Goal: Task Accomplishment & Management: Manage account settings

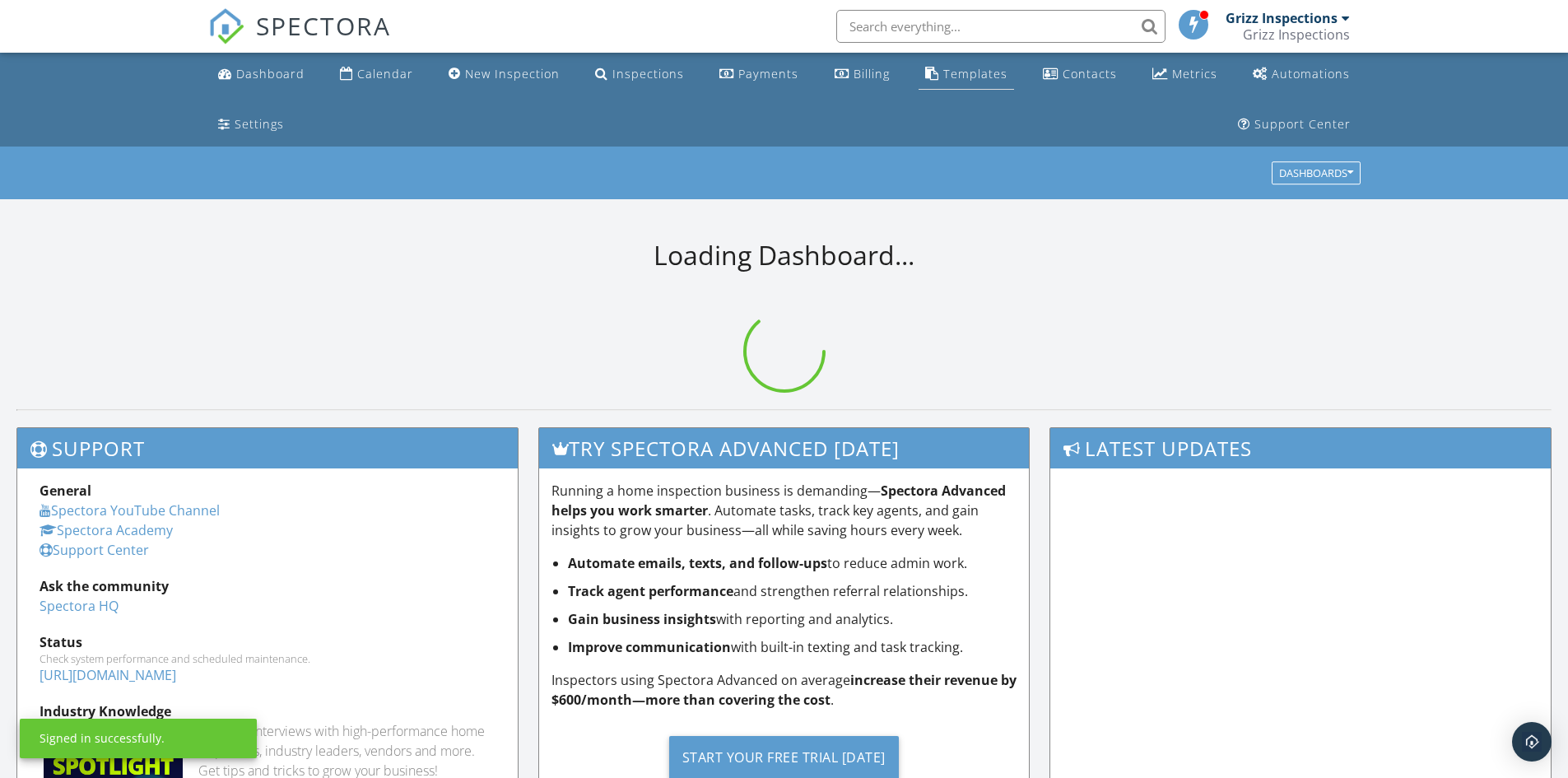
click at [943, 74] on div "Templates" at bounding box center [975, 73] width 64 height 16
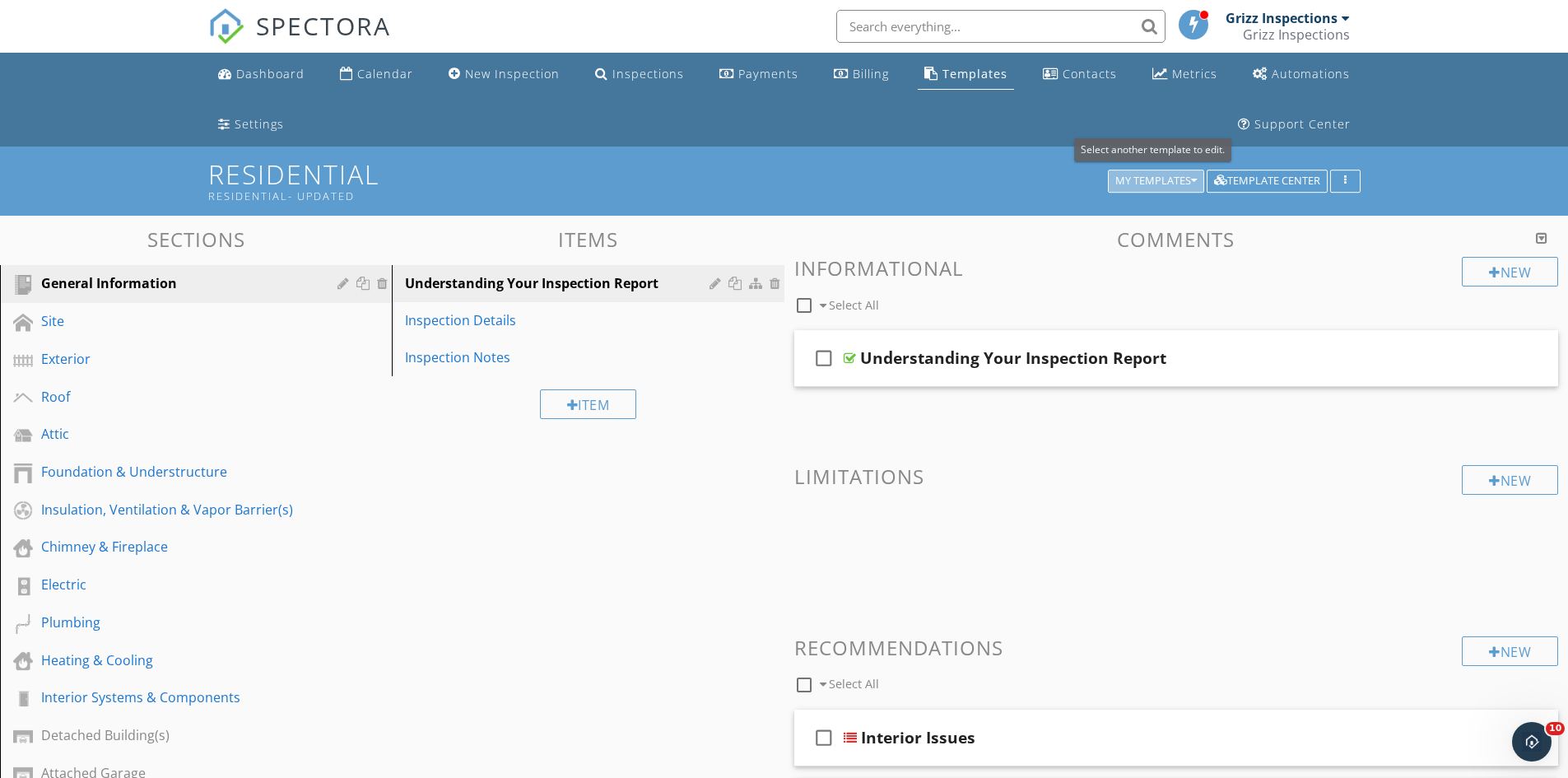
click at [1181, 178] on div "My Templates" at bounding box center [1155, 181] width 81 height 12
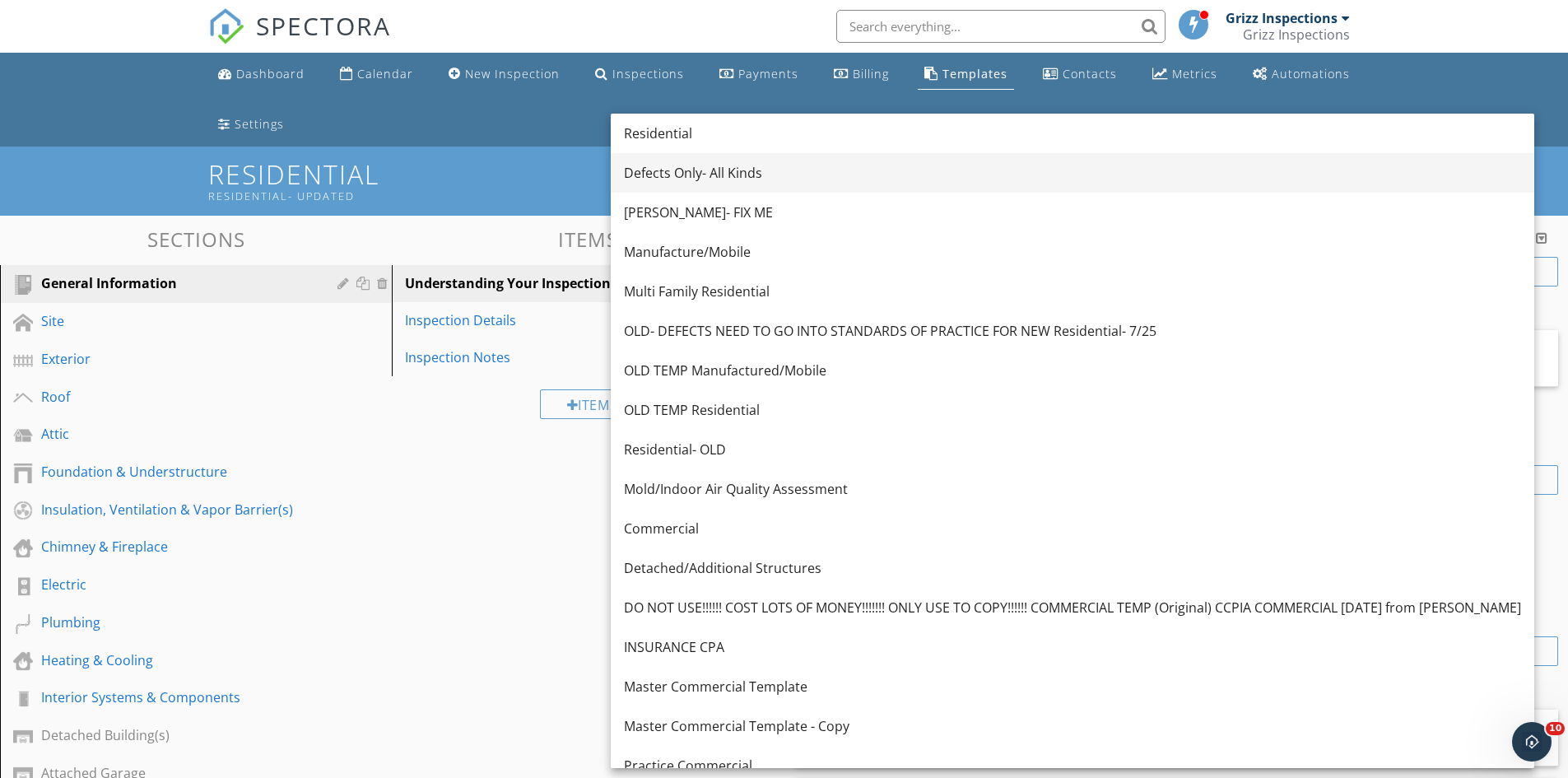
click at [775, 162] on link "Defects Only- All Kinds" at bounding box center [1072, 172] width 923 height 39
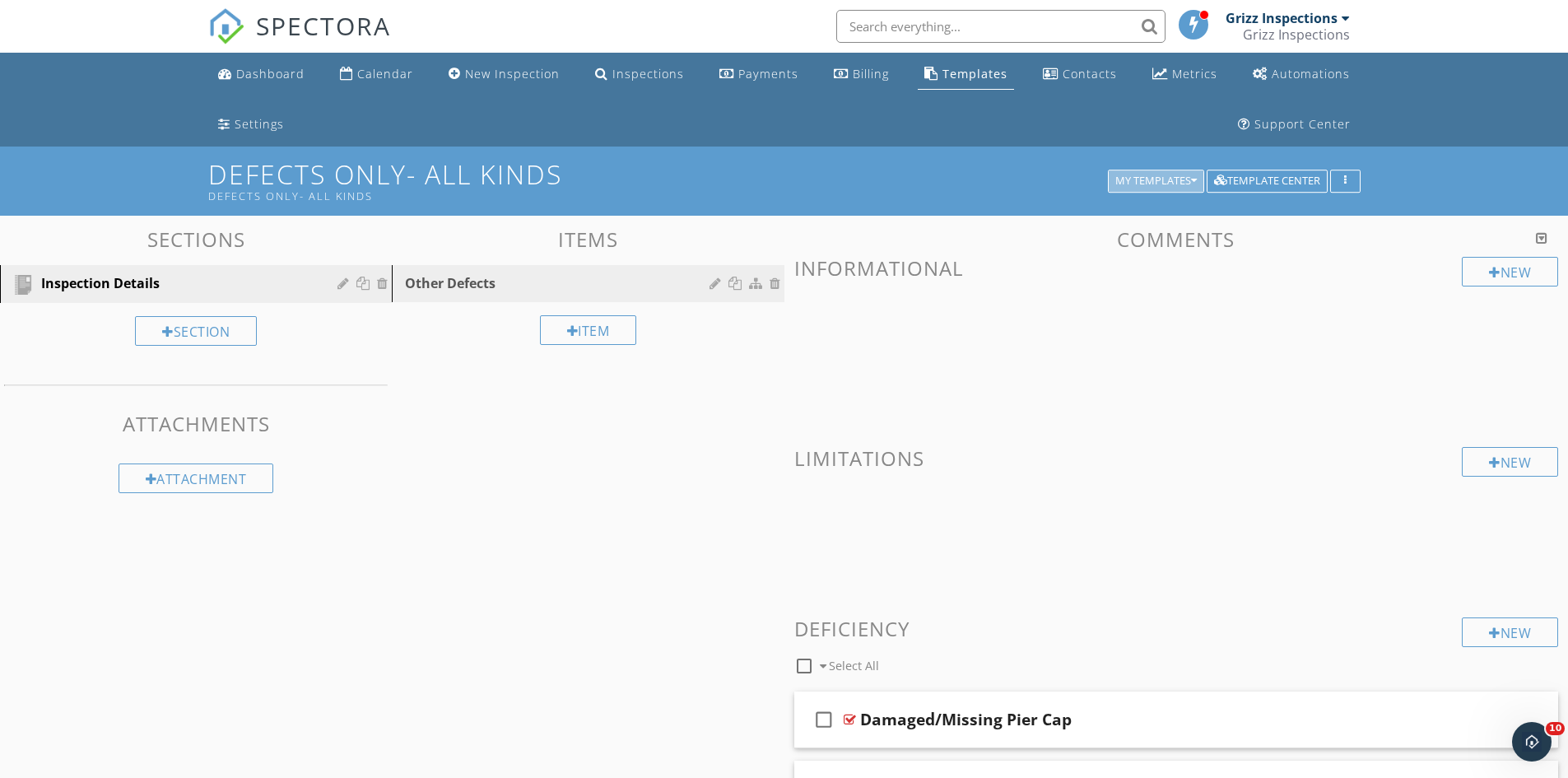
click at [1115, 181] on div "My Templates" at bounding box center [1155, 181] width 81 height 12
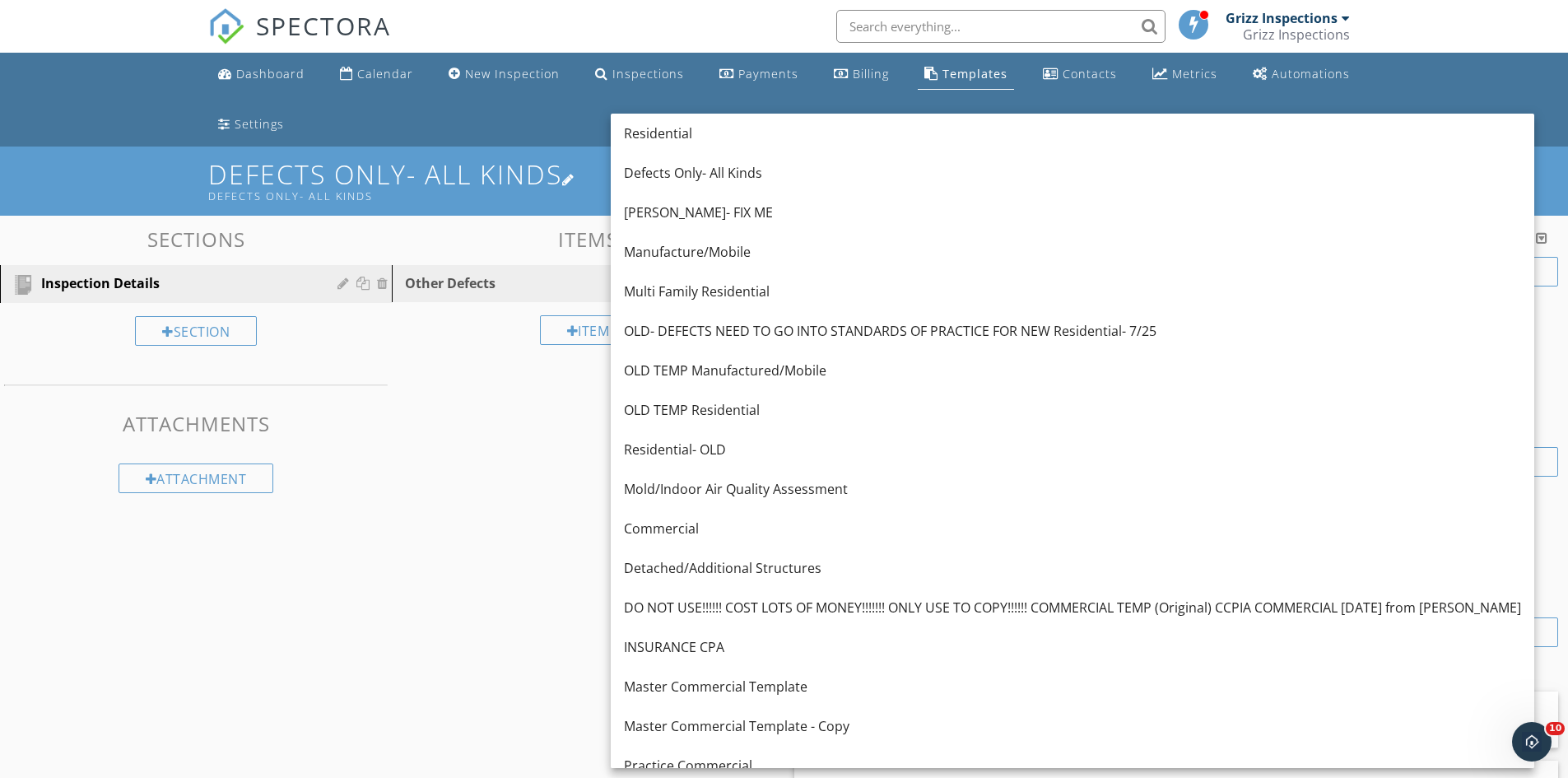
click at [493, 202] on div "Defects Only- All Kinds" at bounding box center [661, 196] width 906 height 13
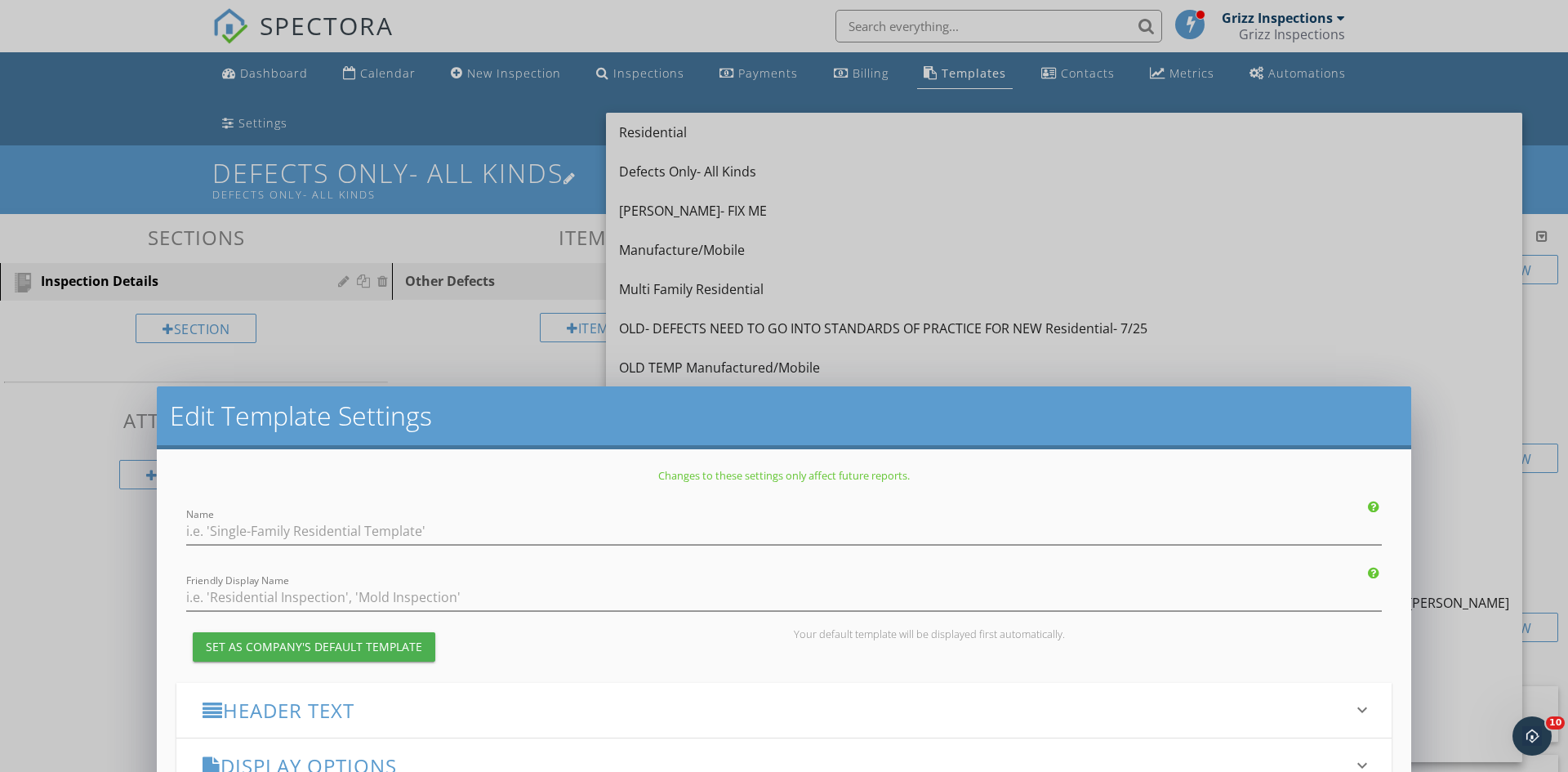
type input "Defects Only- All Kinds"
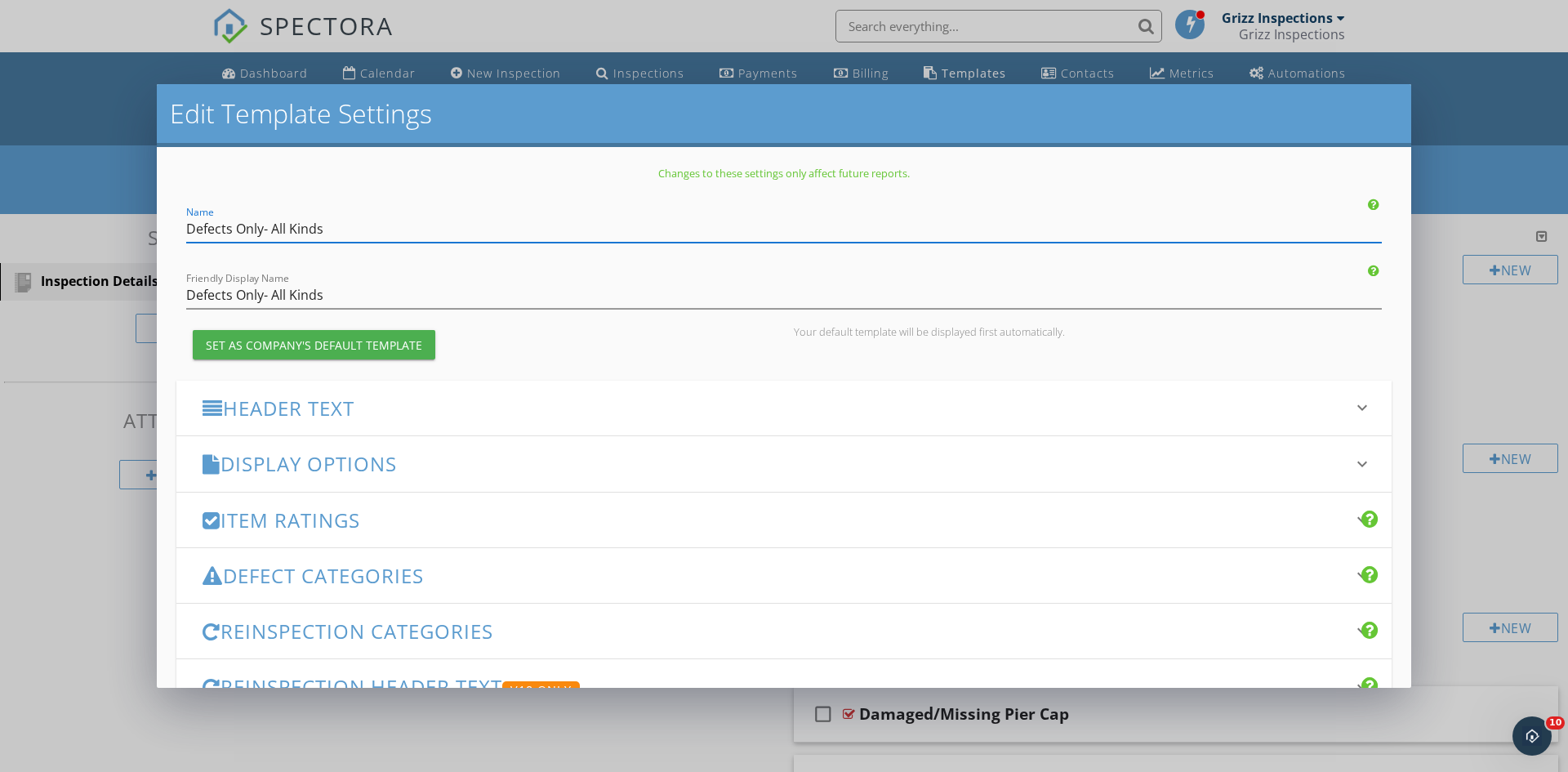
click at [37, 177] on div "Edit Template Settings Changes to these settings only affect future reports. Na…" at bounding box center [784, 386] width 1568 height 772
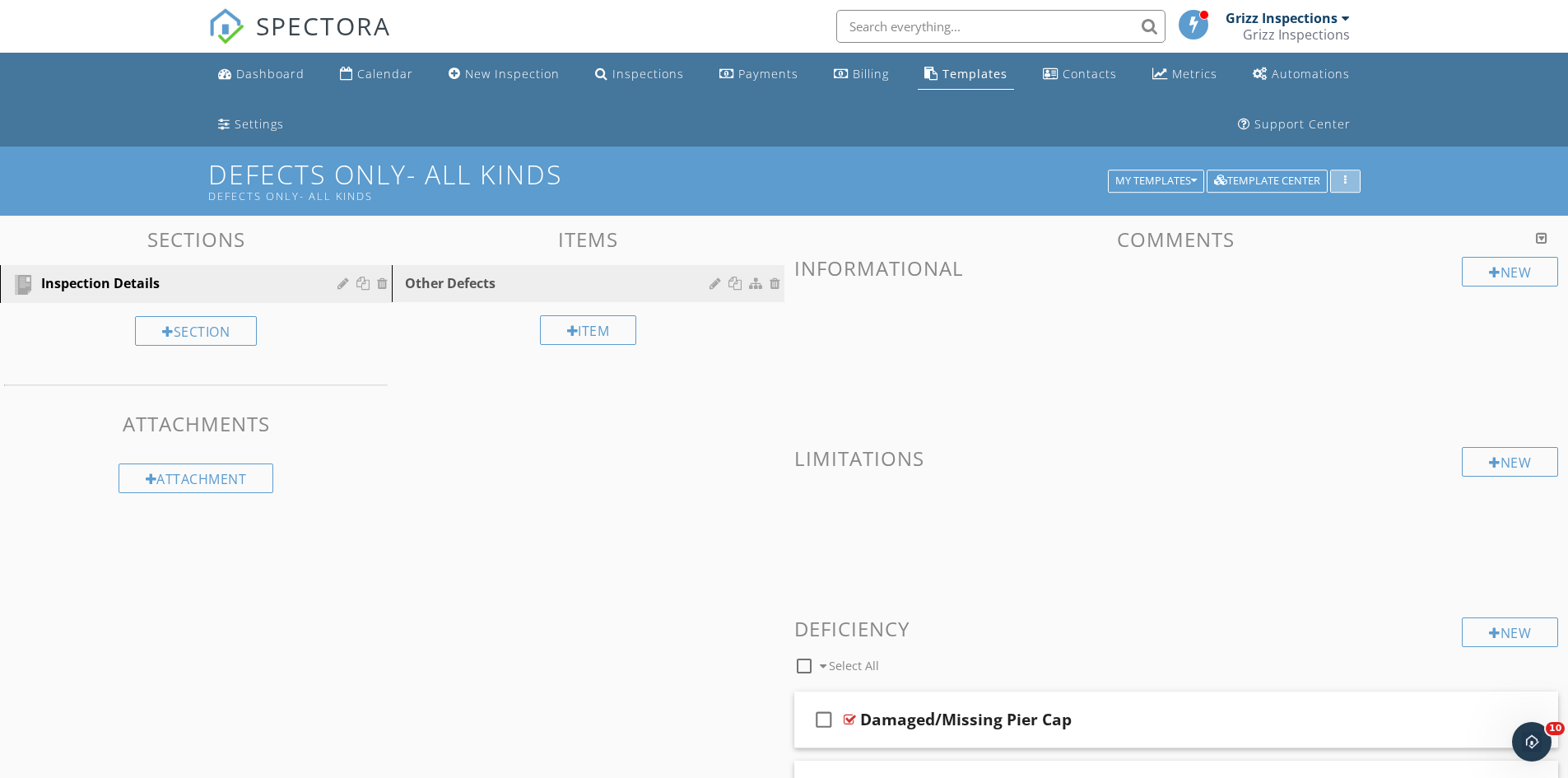
click at [1346, 174] on button "button" at bounding box center [1344, 181] width 30 height 23
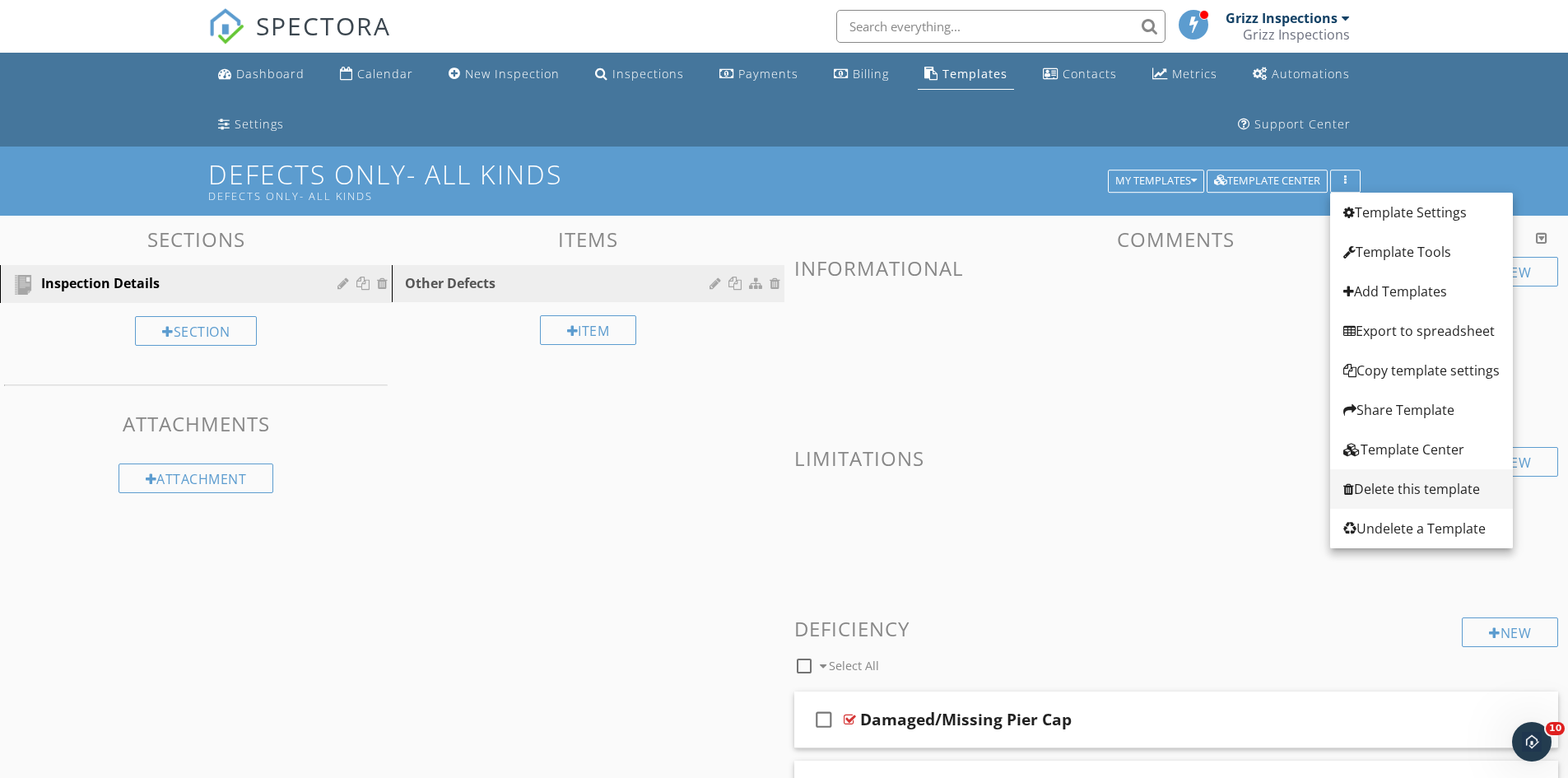
click at [1391, 494] on div "Delete this template" at bounding box center [1421, 489] width 156 height 20
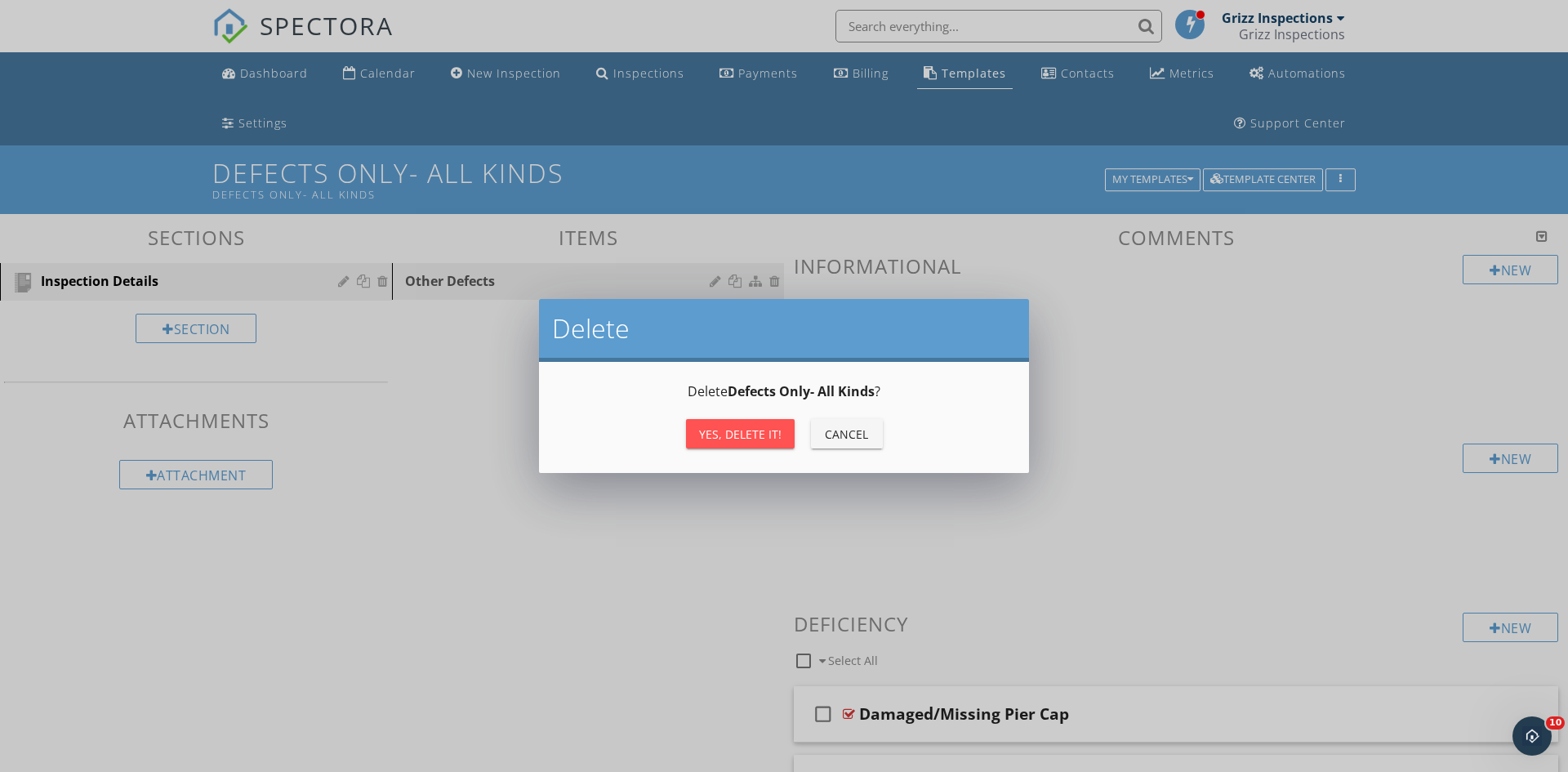
click at [732, 431] on div "Yes, Delete it!" at bounding box center [740, 434] width 83 height 17
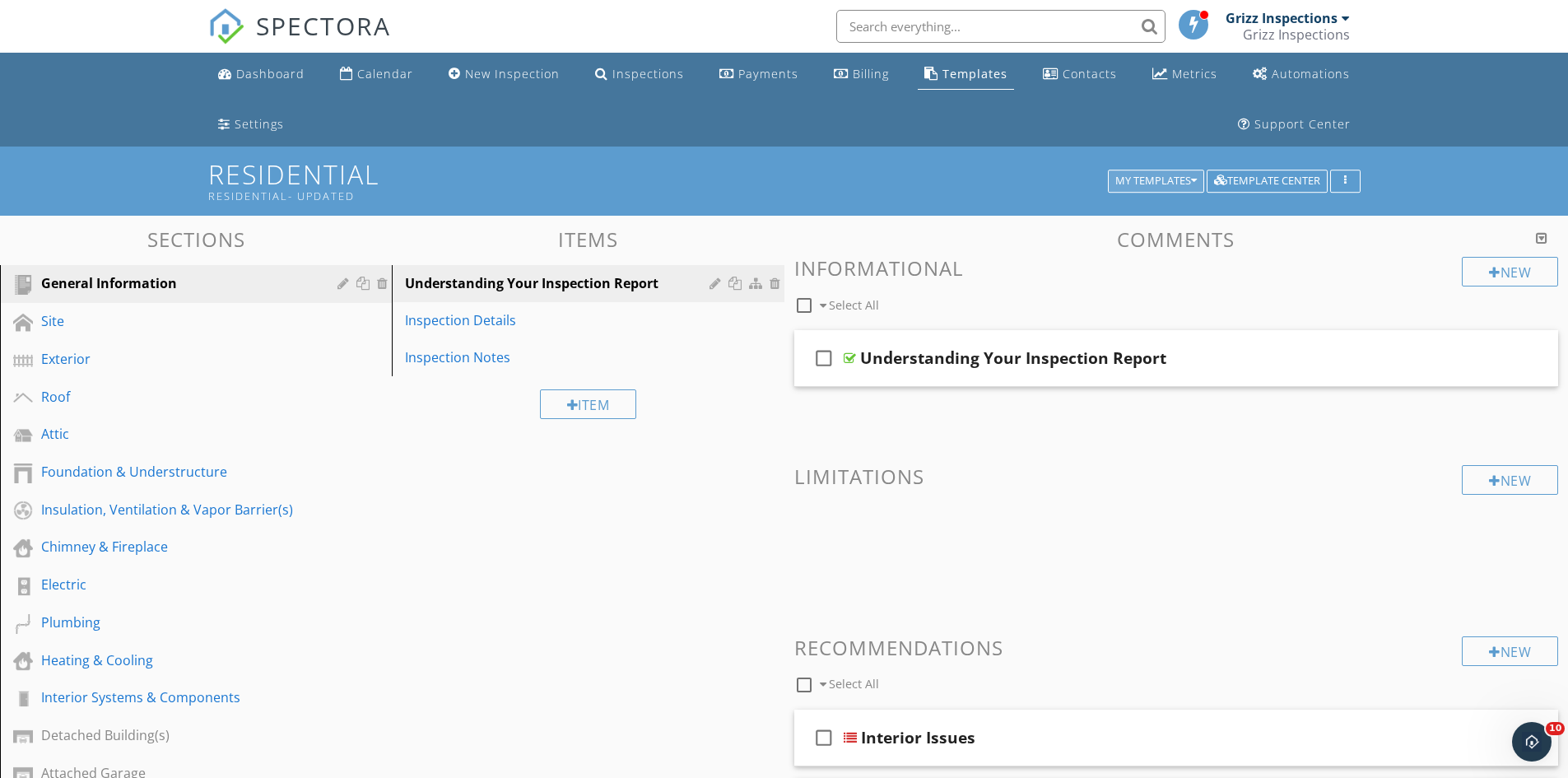
click at [1167, 180] on div "My Templates" at bounding box center [1155, 181] width 81 height 12
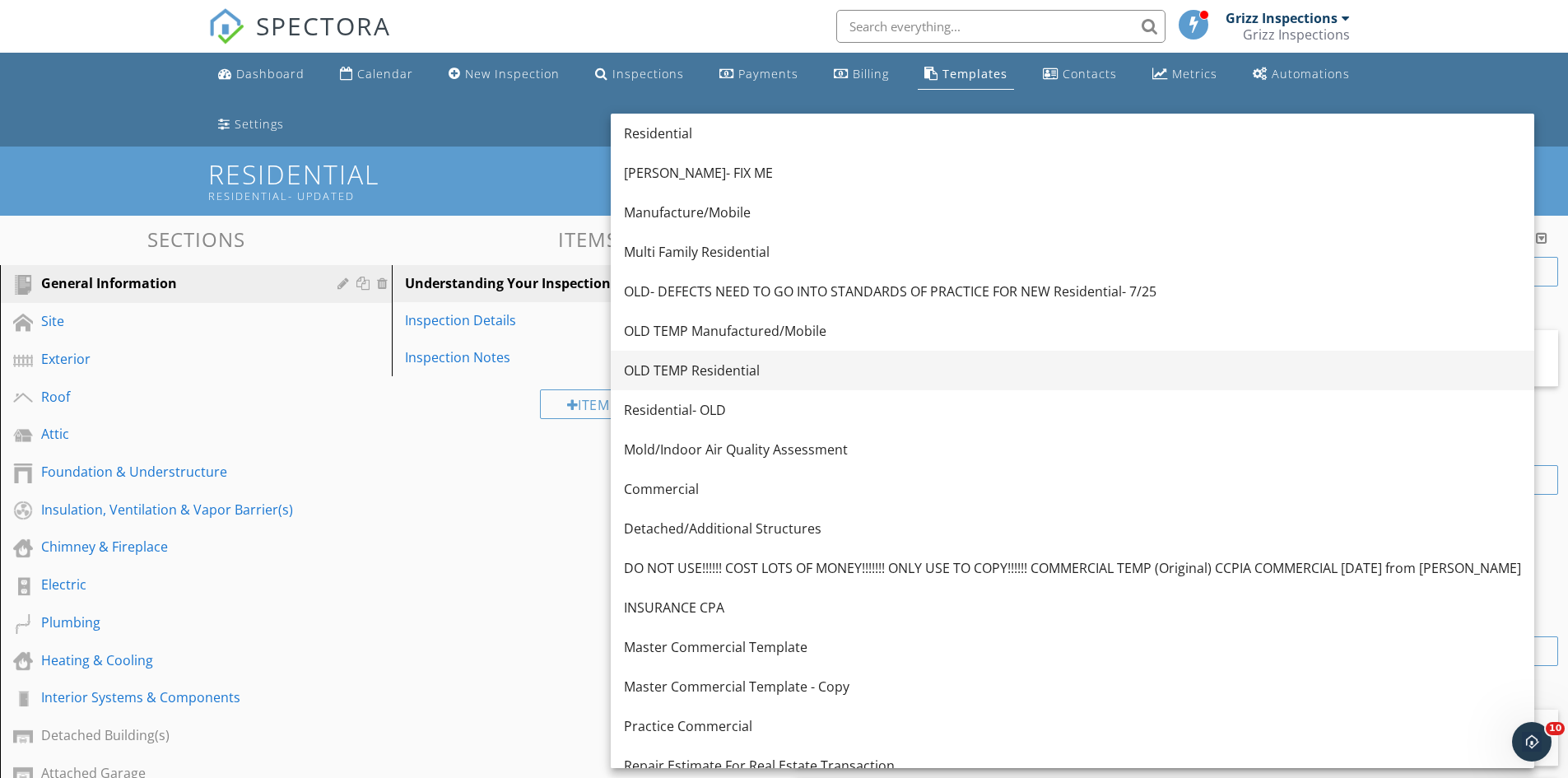
click at [750, 366] on div "OLD TEMP Residential" at bounding box center [1073, 370] width 897 height 20
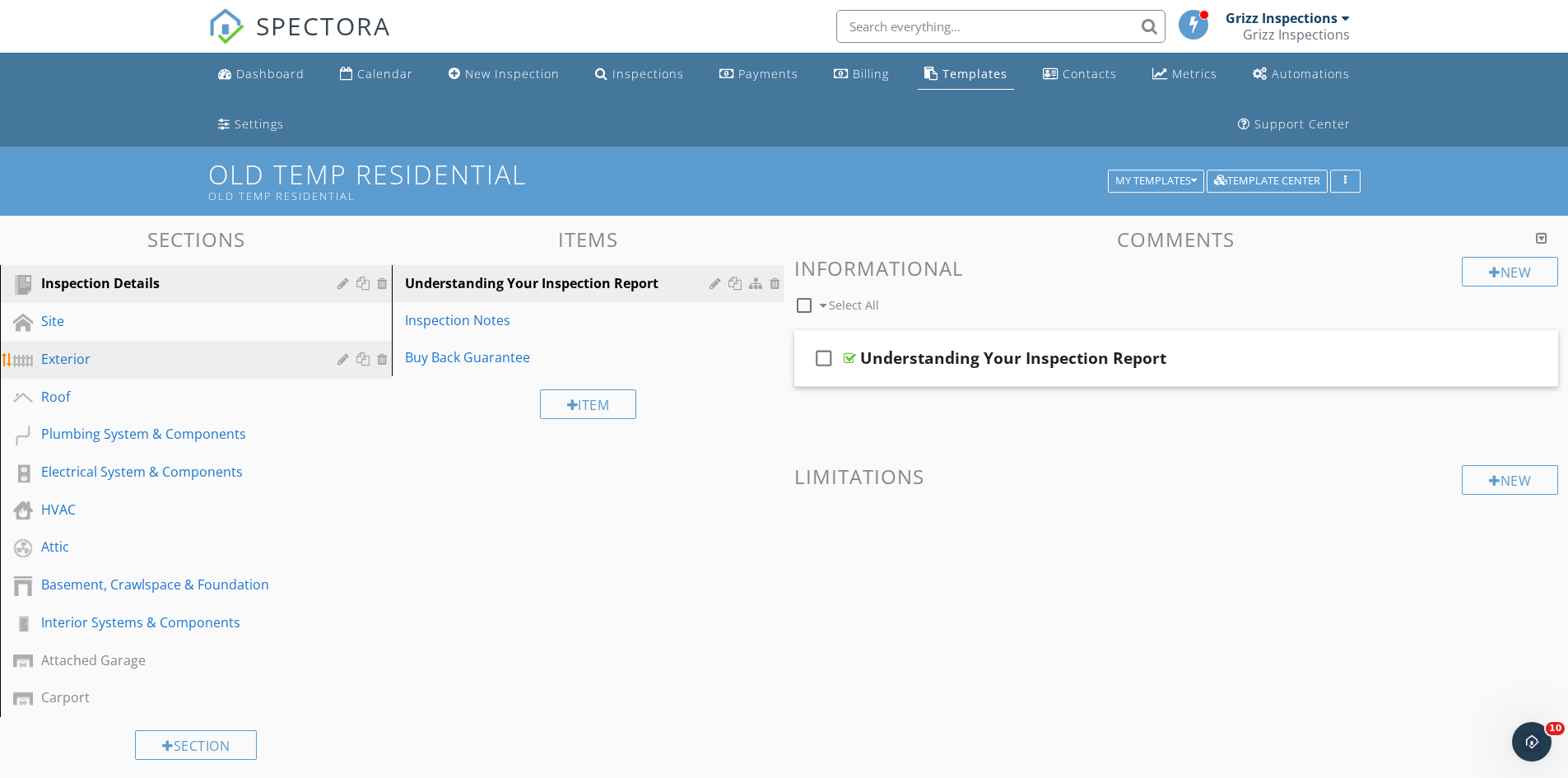
click at [105, 357] on div "Exterior" at bounding box center [177, 359] width 272 height 20
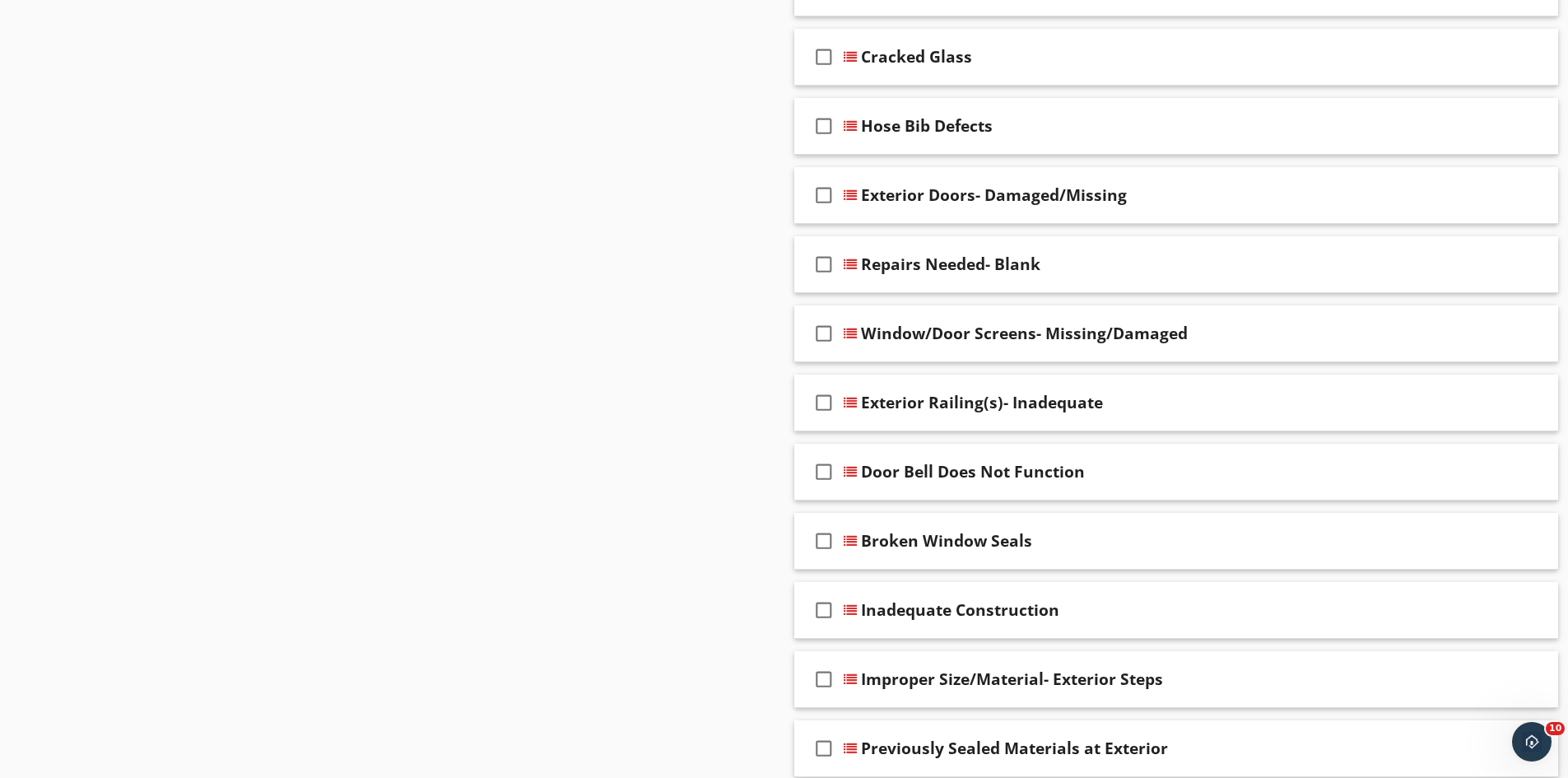
scroll to position [1564, 0]
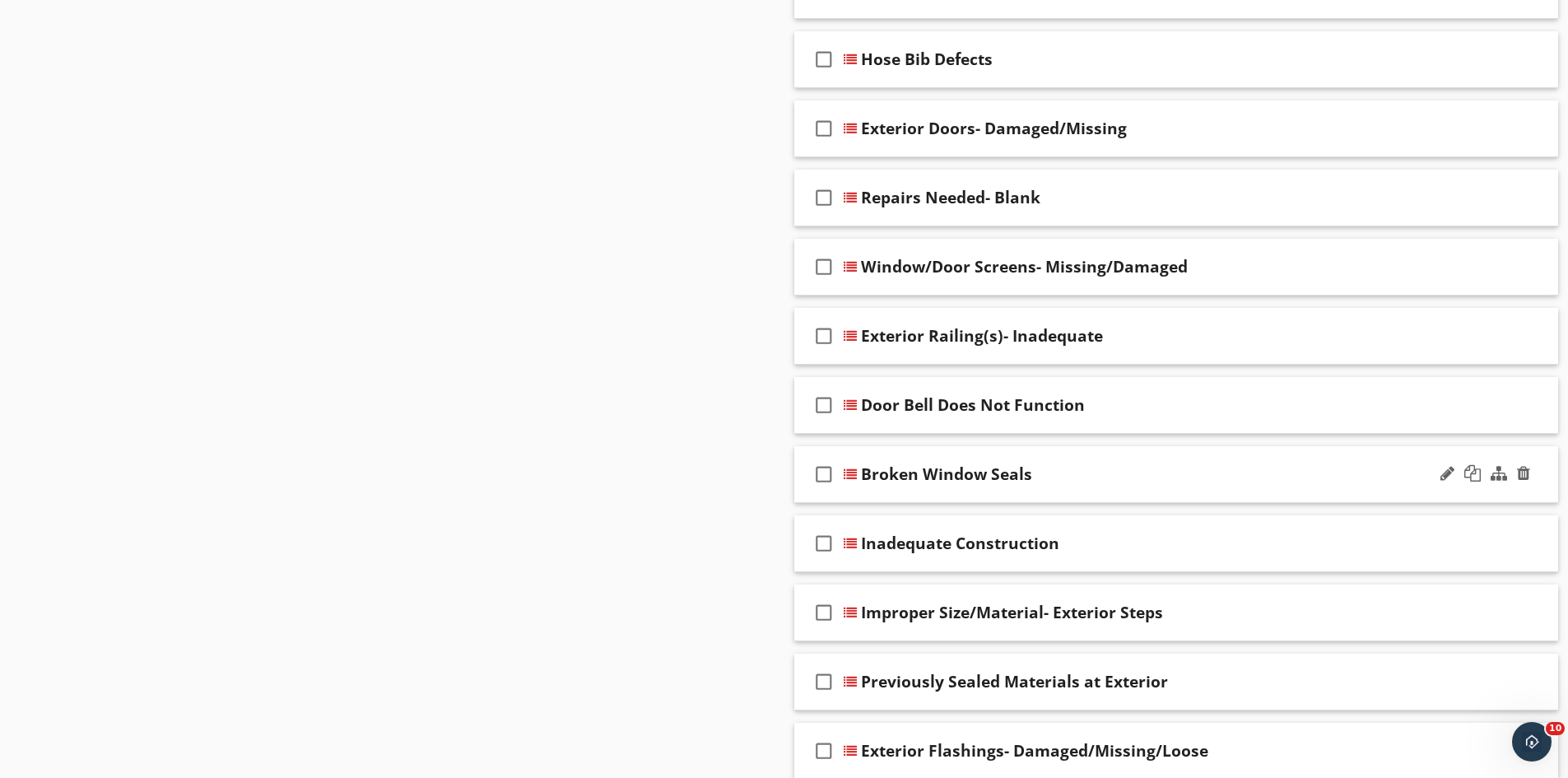
click at [1141, 490] on div "check_box_outline_blank Broken Window Seals" at bounding box center [1176, 474] width 765 height 57
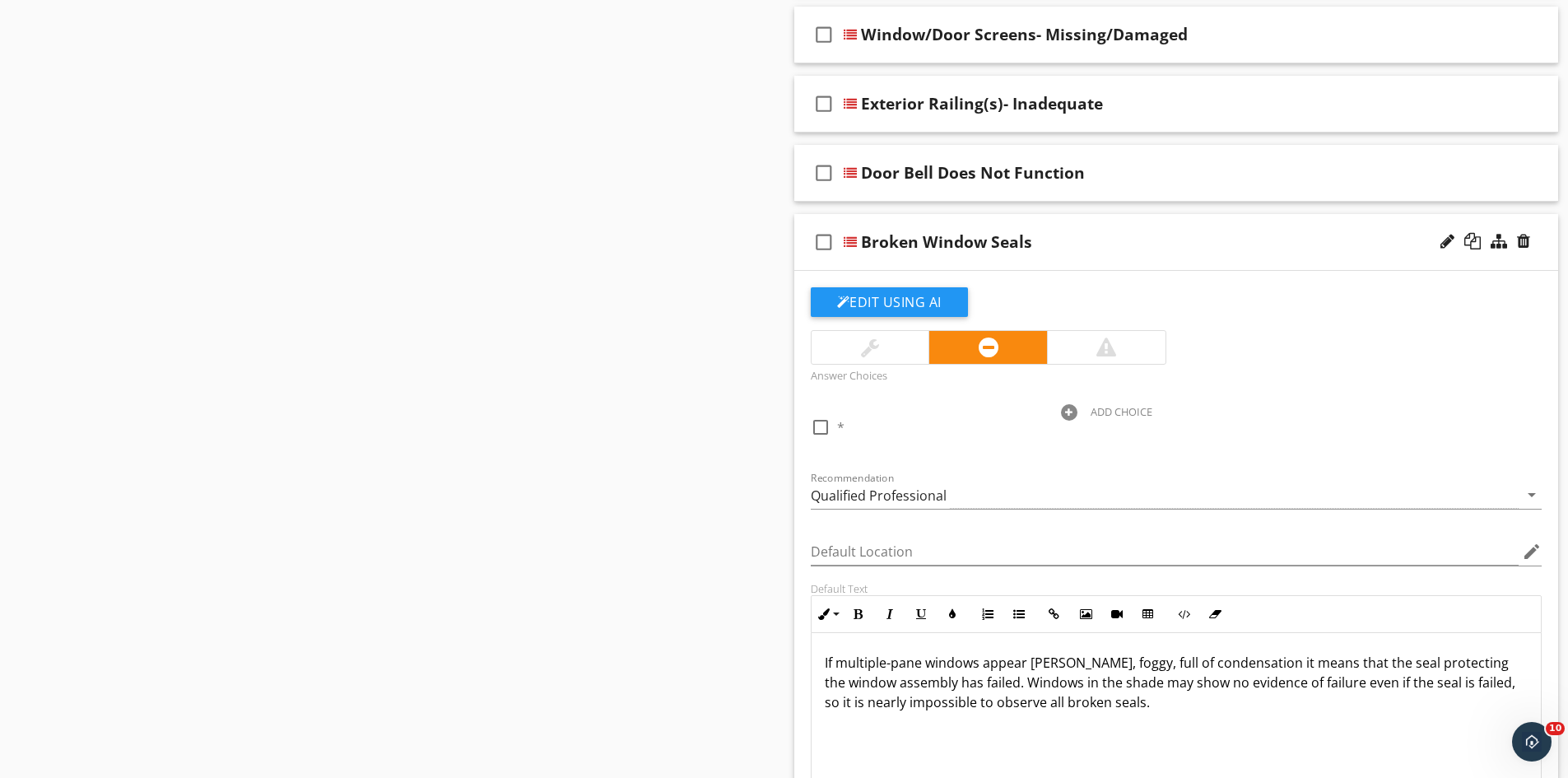
scroll to position [1811, 0]
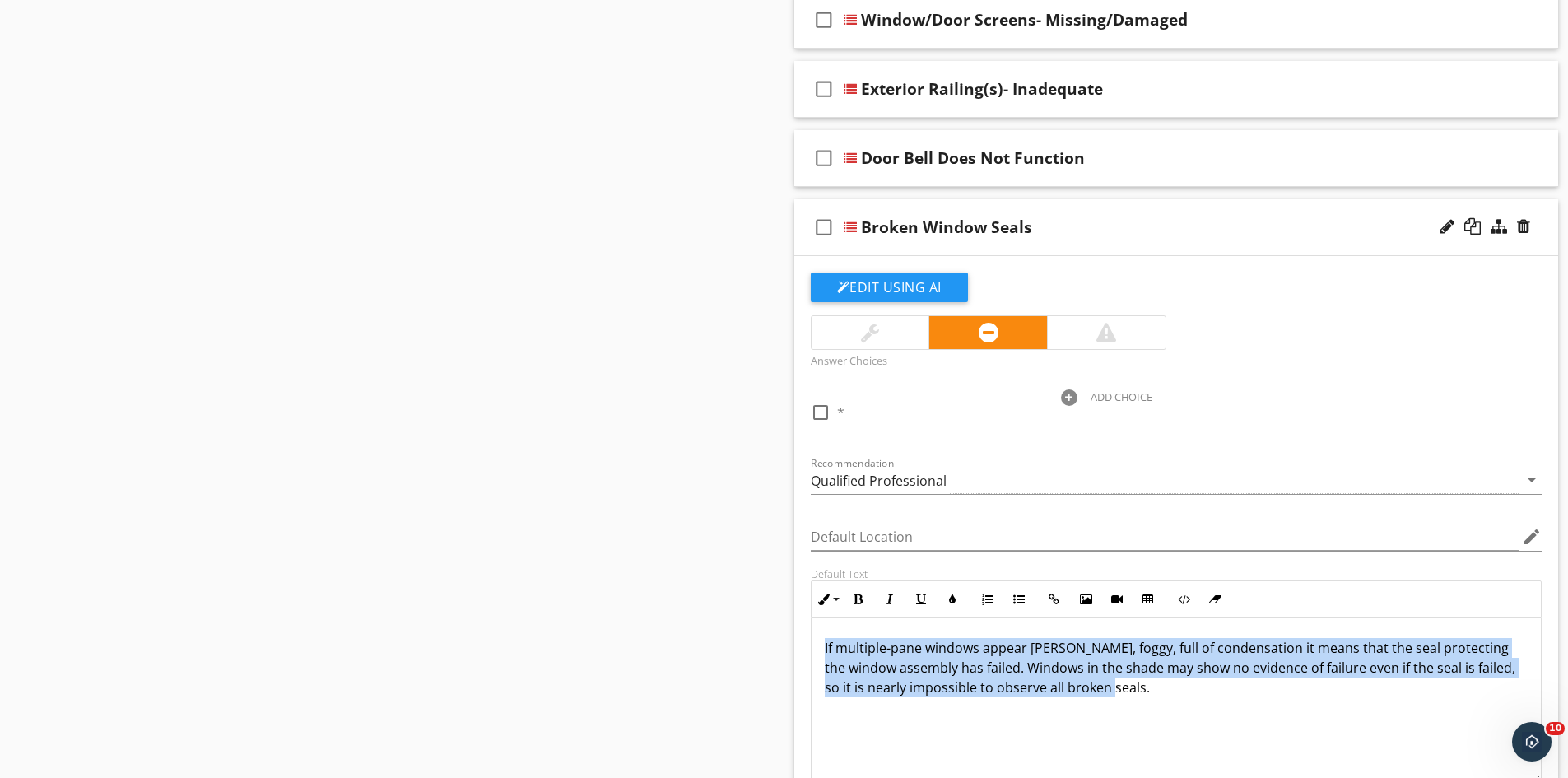
drag, startPoint x: 1111, startPoint y: 691, endPoint x: 807, endPoint y: 652, distance: 306.5
click at [807, 652] on div "Default Text Inline Style XLarge Large Normal Small Light Small/Light Bold Ital…" at bounding box center [1176, 675] width 751 height 216
copy p "If multiple-pane windows appear [PERSON_NAME], foggy, full of condensation it m…"
